Goal: Book appointment/travel/reservation

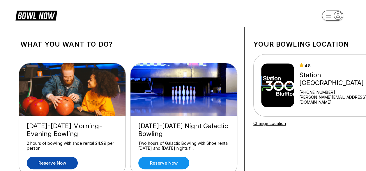
click at [52, 164] on link "Reserve now" at bounding box center [52, 163] width 51 height 13
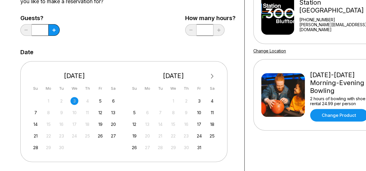
scroll to position [77, 0]
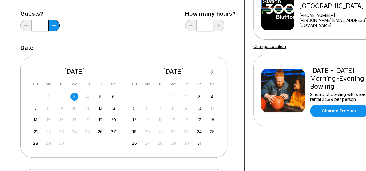
click at [72, 97] on div "3" at bounding box center [74, 97] width 8 height 8
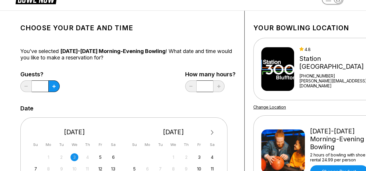
scroll to position [18, 0]
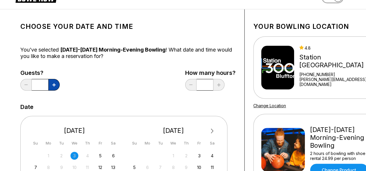
click at [55, 84] on icon at bounding box center [53, 84] width 3 height 3
type input "*"
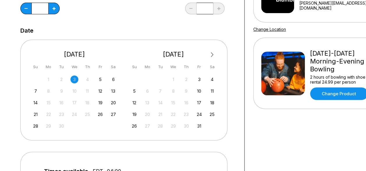
scroll to position [96, 0]
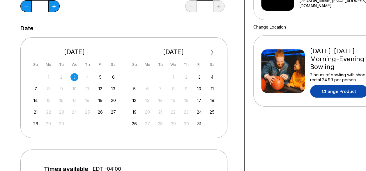
click at [340, 87] on link "Change Product" at bounding box center [339, 91] width 58 height 13
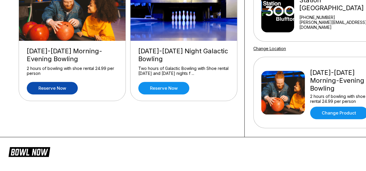
scroll to position [0, 0]
